Goal: Navigation & Orientation: Find specific page/section

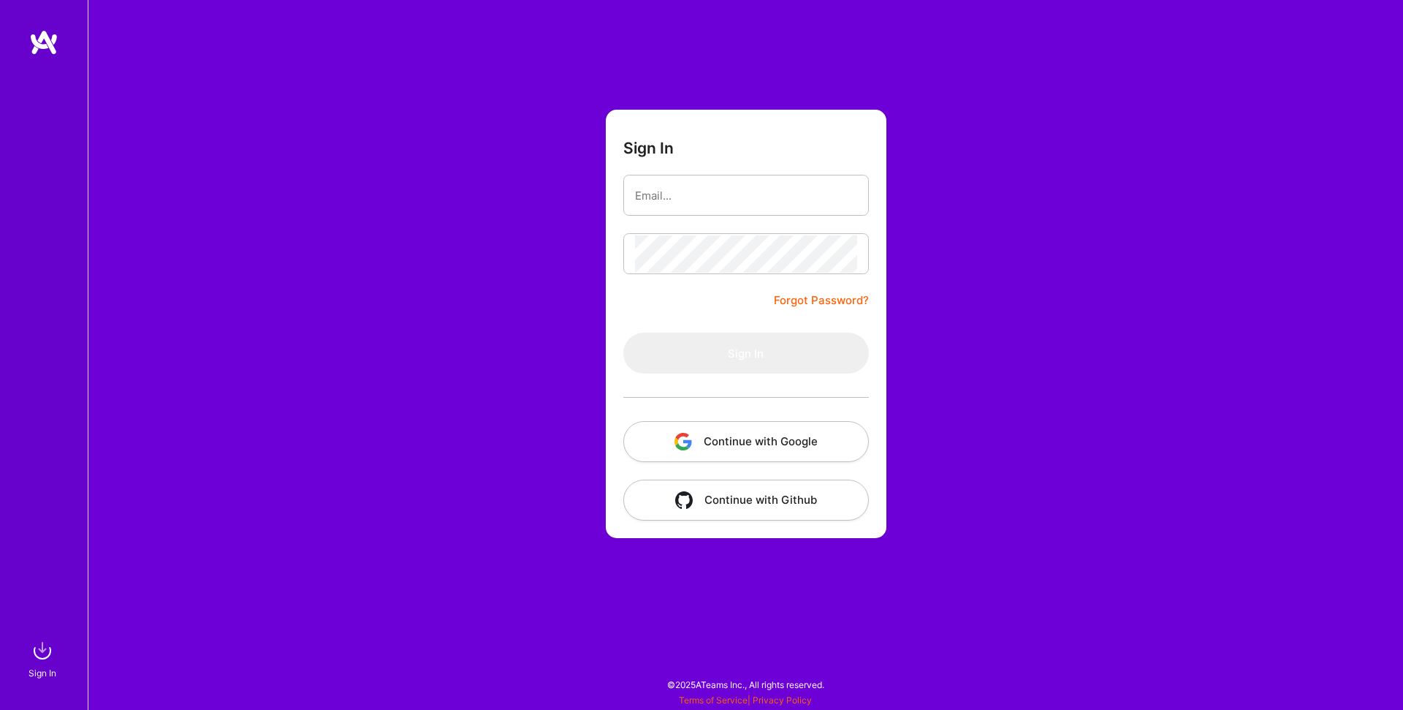
click at [452, 351] on div "Sign In Forgot Password? Sign In Continue with Google Continue with Github" at bounding box center [745, 355] width 1315 height 710
click at [682, 191] on input "email" at bounding box center [746, 195] width 222 height 37
type input "[EMAIL_ADDRESS][DOMAIN_NAME]"
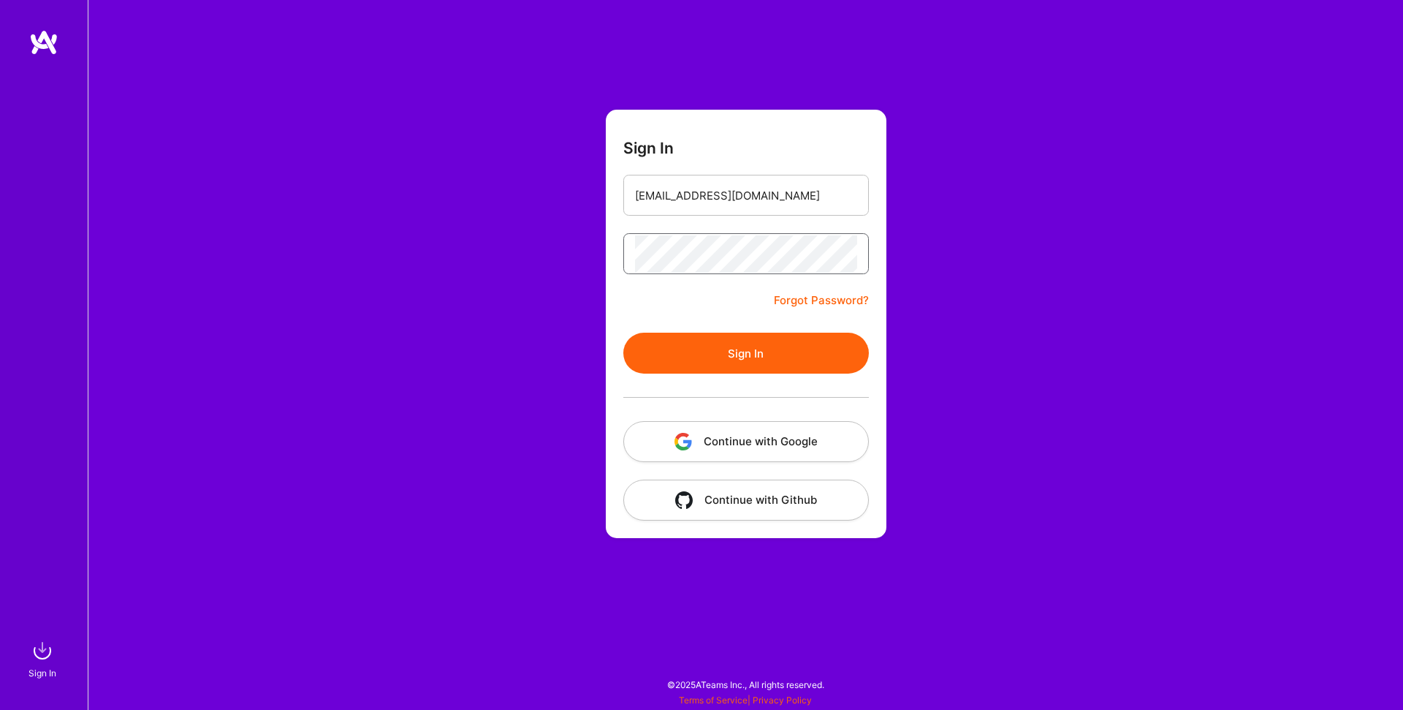
click at [623, 333] on button "Sign In" at bounding box center [746, 353] width 246 height 41
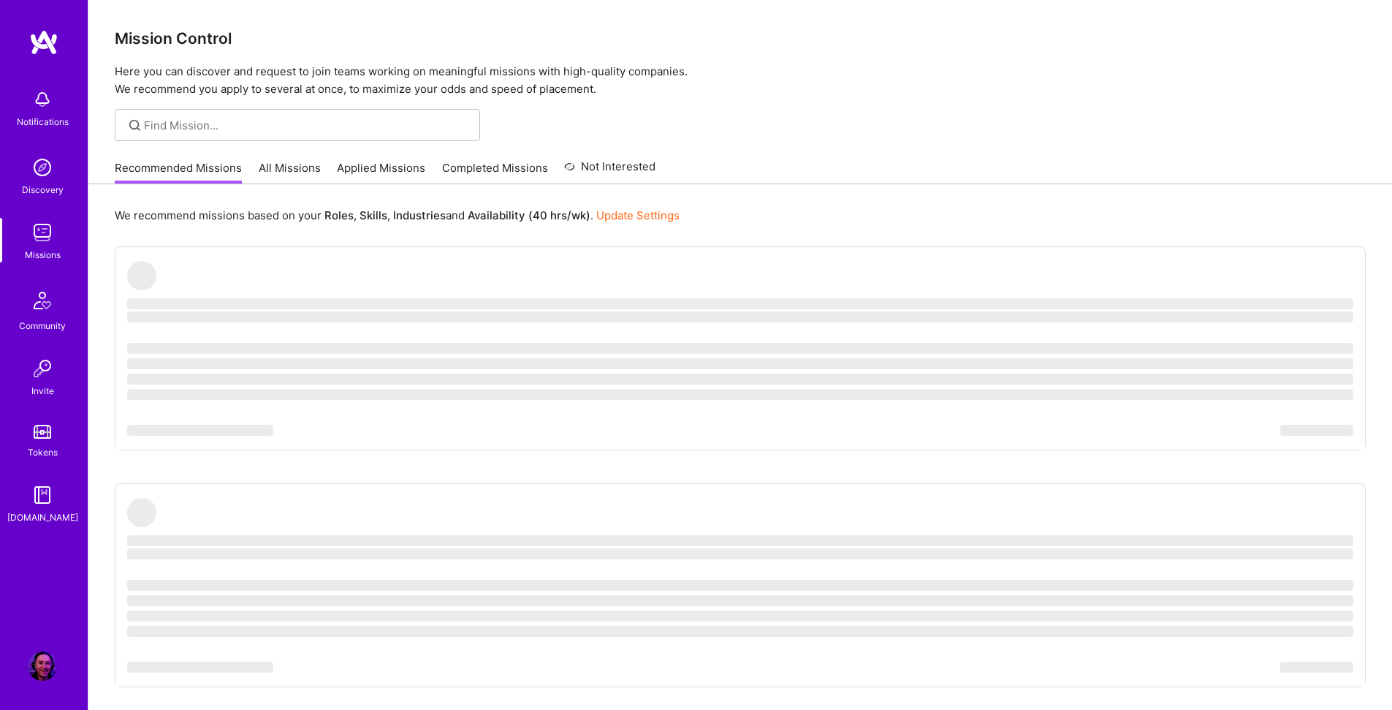
click at [278, 168] on link "All Missions" at bounding box center [290, 172] width 62 height 24
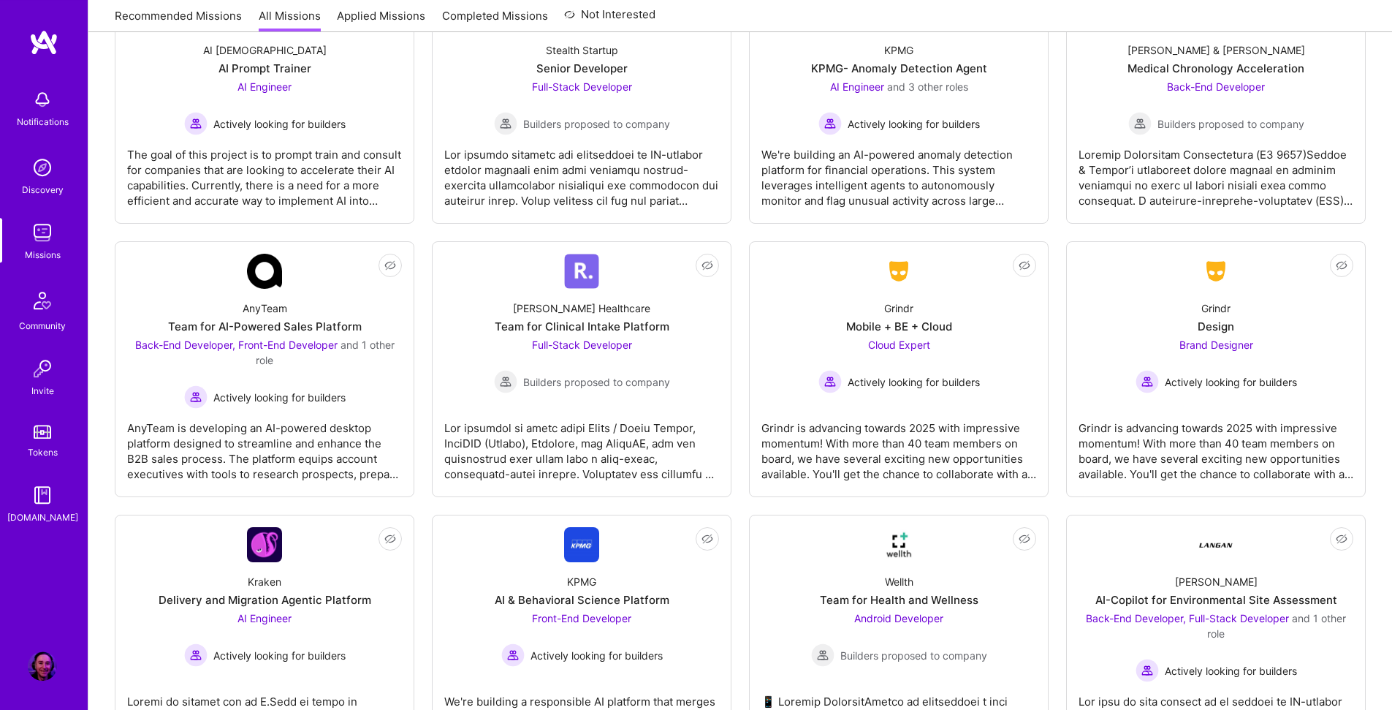
scroll to position [2736, 0]
